Goal: Task Accomplishment & Management: Manage account settings

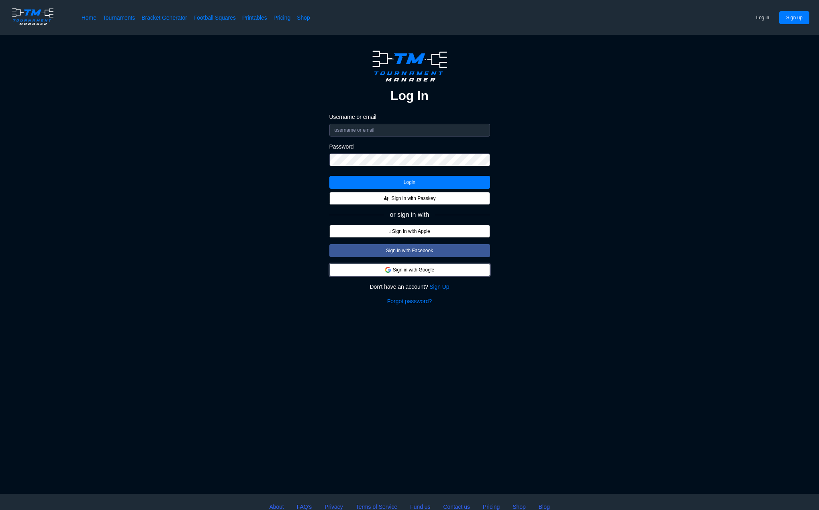
click at [408, 273] on button "Sign in with Google" at bounding box center [409, 269] width 161 height 13
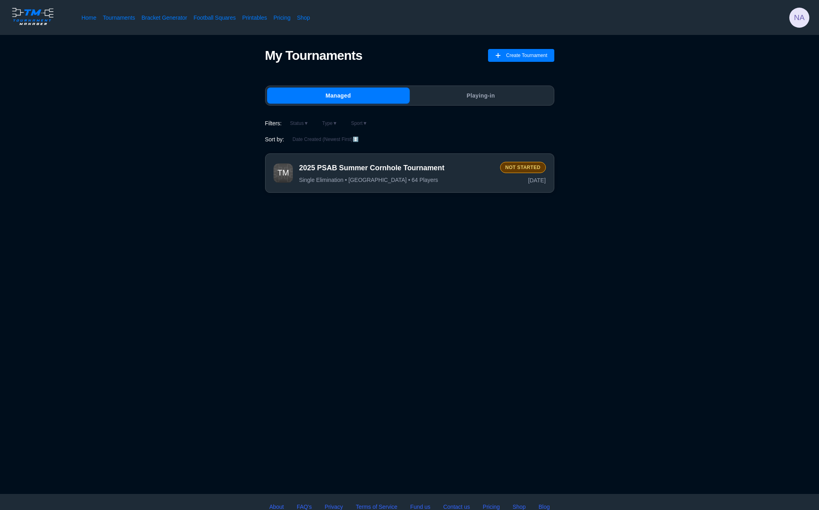
click at [361, 172] on span "2025 PSAB Summer Cornhole Tournament" at bounding box center [396, 168] width 194 height 10
